Goal: Task Accomplishment & Management: Manage account settings

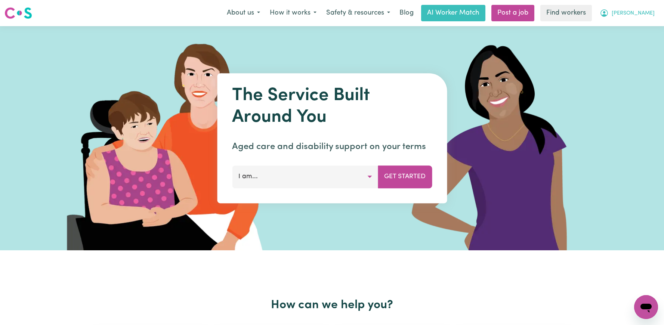
click at [647, 6] on button "[PERSON_NAME]" at bounding box center [626, 13] width 65 height 16
click at [634, 34] on link "My Dashboard" at bounding box center [629, 29] width 59 height 14
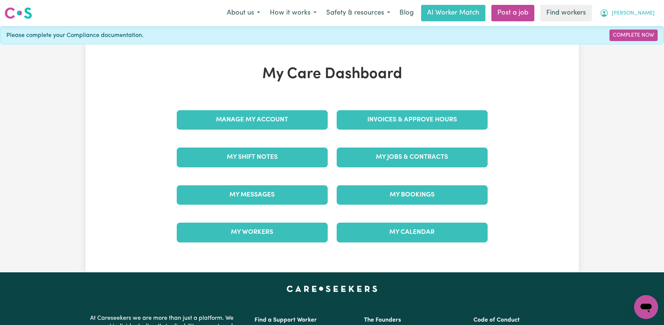
click at [639, 13] on span "[PERSON_NAME]" at bounding box center [632, 13] width 43 height 8
click at [634, 40] on link "Logout" at bounding box center [629, 43] width 59 height 14
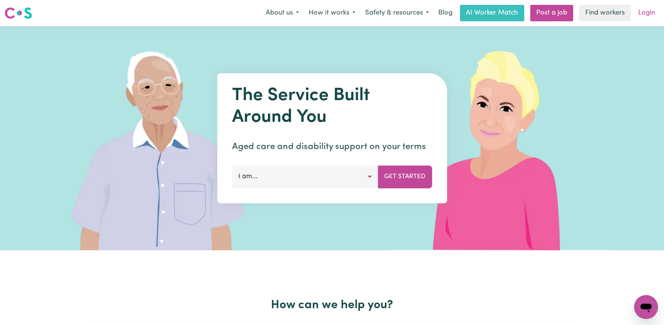
click at [650, 11] on link "Login" at bounding box center [646, 13] width 26 height 16
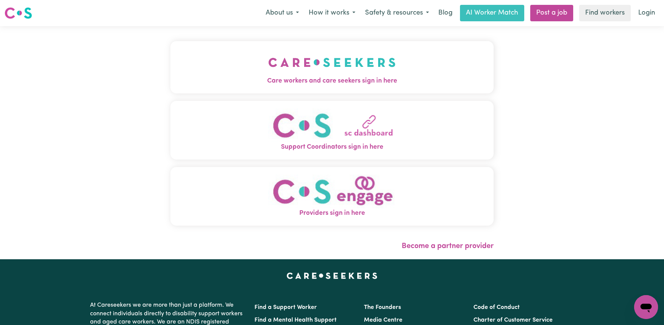
click at [376, 138] on img "Support Coordinators sign in here" at bounding box center [331, 125] width 127 height 34
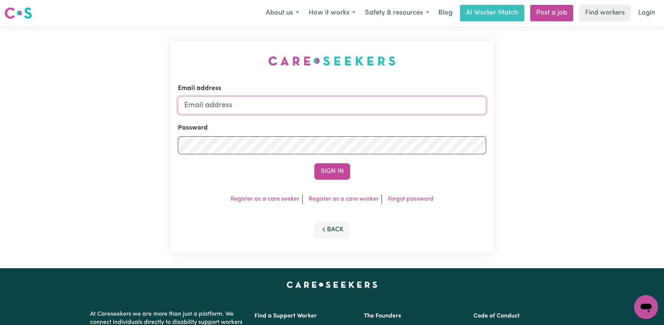
type input "[PERSON_NAME][EMAIL_ADDRESS][DOMAIN_NAME]"
click at [364, 105] on input "[PERSON_NAME][EMAIL_ADDRESS][DOMAIN_NAME]" at bounding box center [332, 105] width 308 height 18
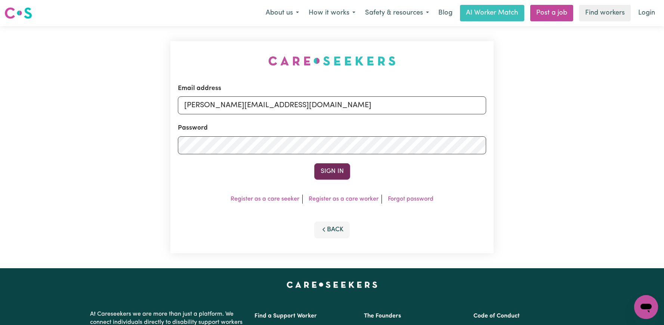
click at [335, 170] on button "Sign In" at bounding box center [332, 171] width 36 height 16
